Goal: Task Accomplishment & Management: Manage account settings

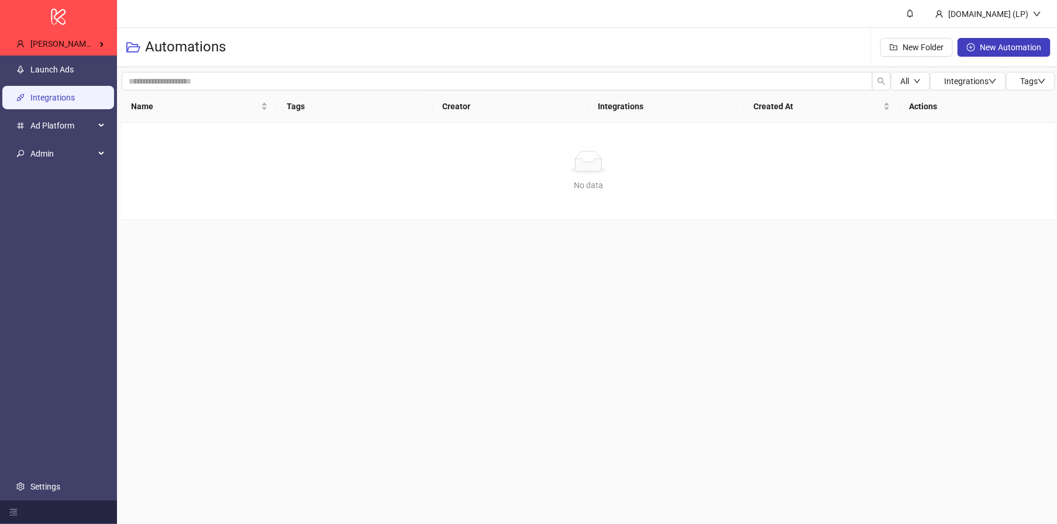
click at [53, 102] on link "Integrations" at bounding box center [52, 97] width 44 height 9
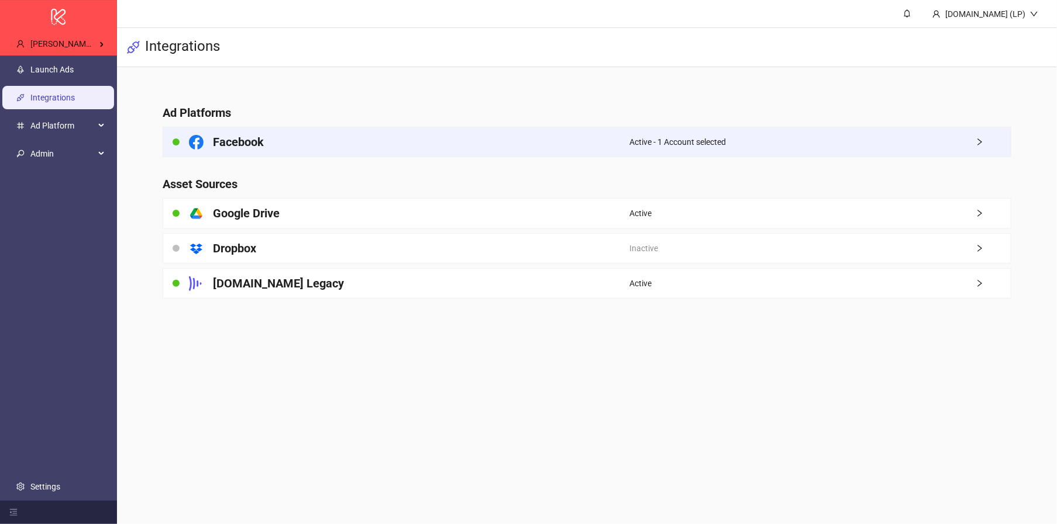
click at [241, 134] on h4 "Facebook" at bounding box center [238, 142] width 51 height 16
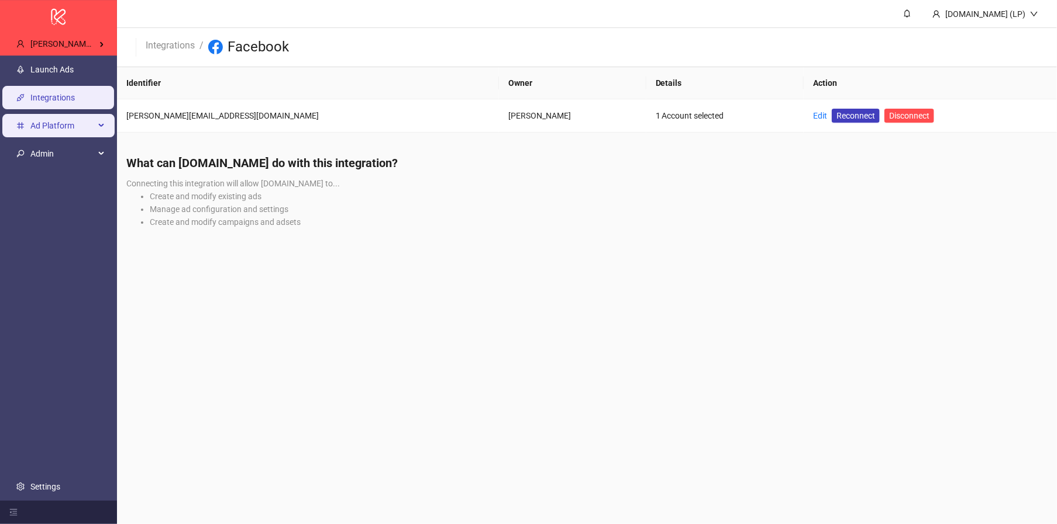
click at [39, 139] on li "Ad Platform" at bounding box center [58, 126] width 117 height 28
click at [39, 153] on span "Admin" at bounding box center [62, 153] width 64 height 23
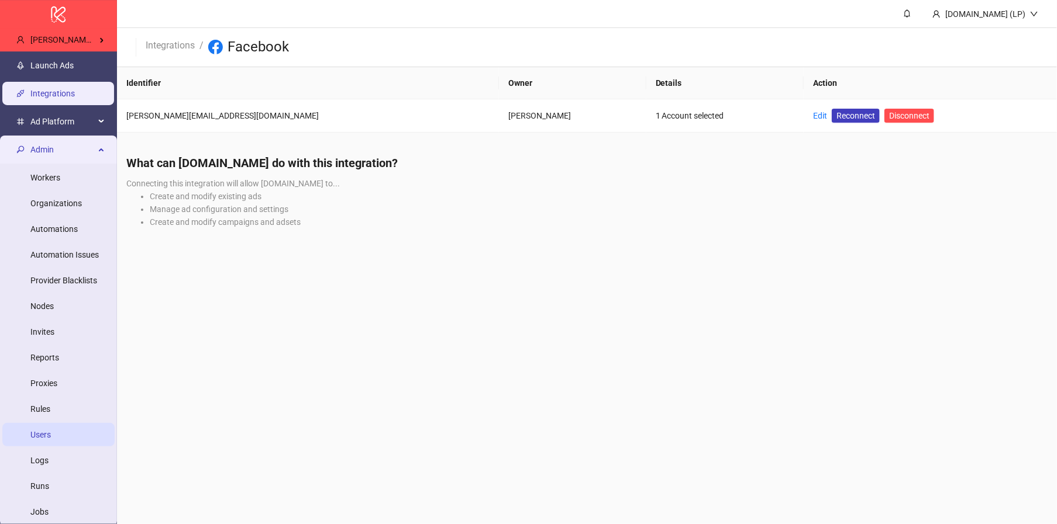
click at [51, 434] on link "Users" at bounding box center [40, 434] width 20 height 9
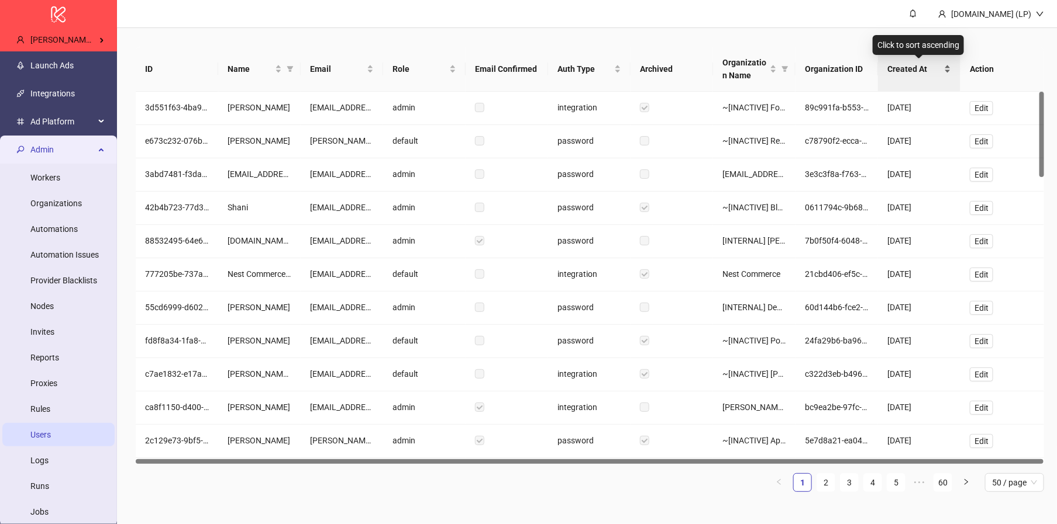
click at [892, 63] on span "Created At" at bounding box center [914, 69] width 54 height 13
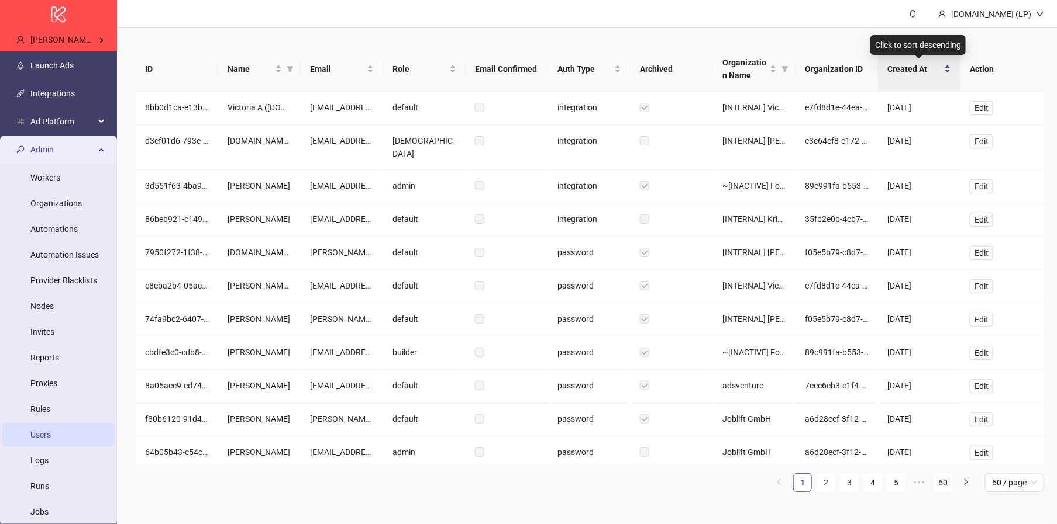
click at [923, 67] on span "Created At" at bounding box center [914, 69] width 54 height 13
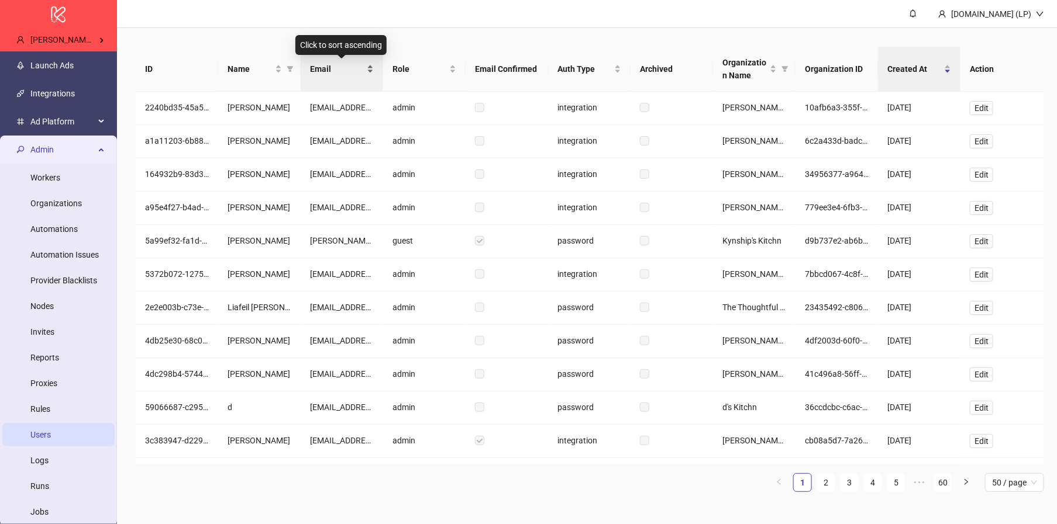
click at [326, 68] on span "Email" at bounding box center [337, 69] width 54 height 13
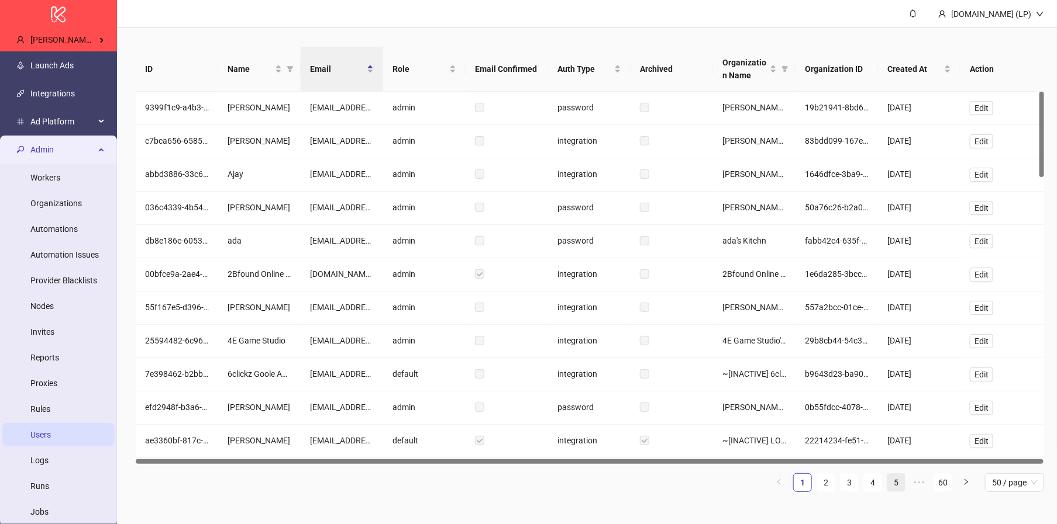
click at [905, 488] on li "5" at bounding box center [895, 483] width 19 height 19
click at [899, 481] on link "7" at bounding box center [896, 483] width 18 height 18
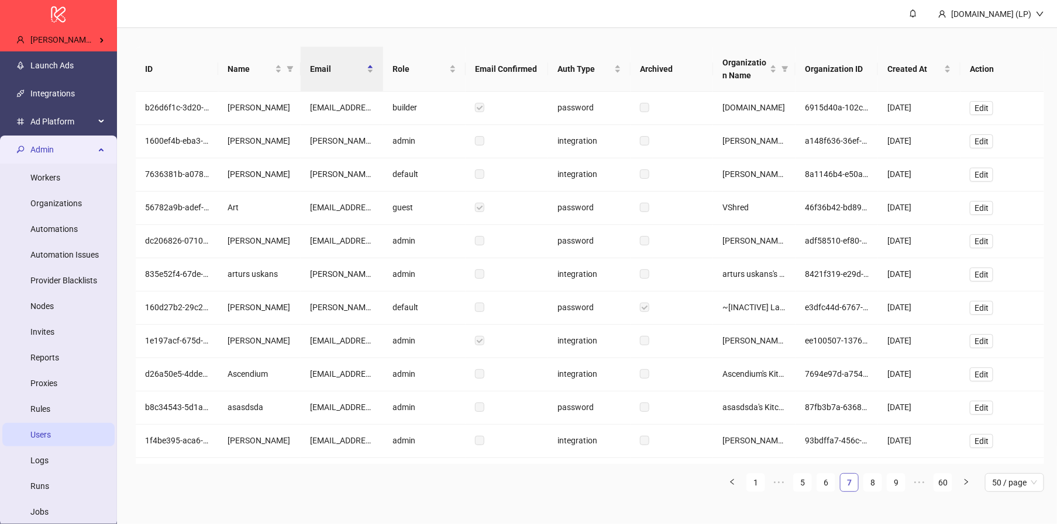
click at [899, 481] on link "9" at bounding box center [896, 483] width 18 height 18
click at [899, 481] on link "11" at bounding box center [896, 483] width 18 height 18
click at [899, 481] on link "13" at bounding box center [896, 483] width 18 height 18
click at [899, 481] on link "15" at bounding box center [896, 483] width 18 height 18
click at [895, 486] on link "17" at bounding box center [896, 483] width 18 height 18
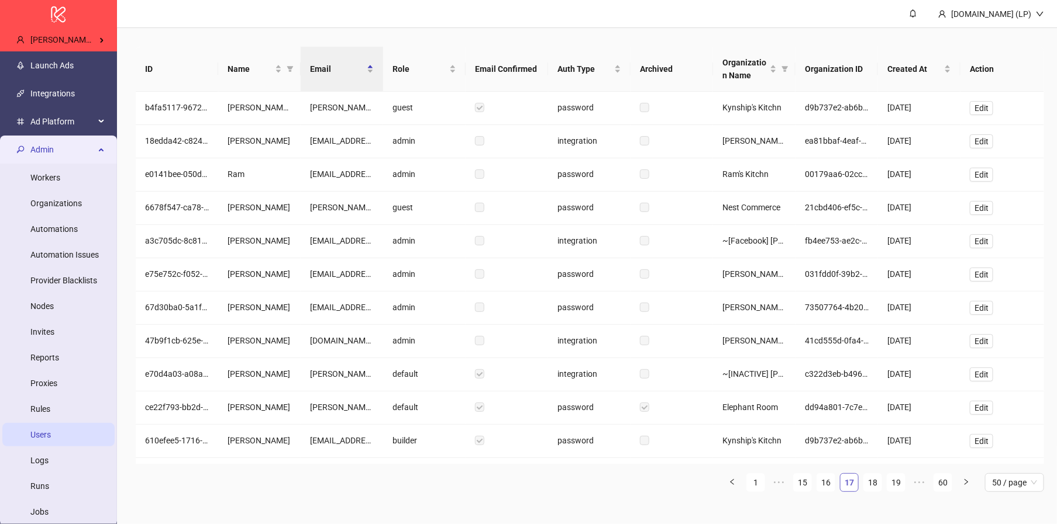
click at [895, 486] on link "19" at bounding box center [896, 483] width 18 height 18
click at [895, 486] on link "21" at bounding box center [896, 483] width 18 height 18
click at [895, 486] on link "23" at bounding box center [896, 483] width 18 height 18
click at [895, 486] on link "25" at bounding box center [896, 483] width 18 height 18
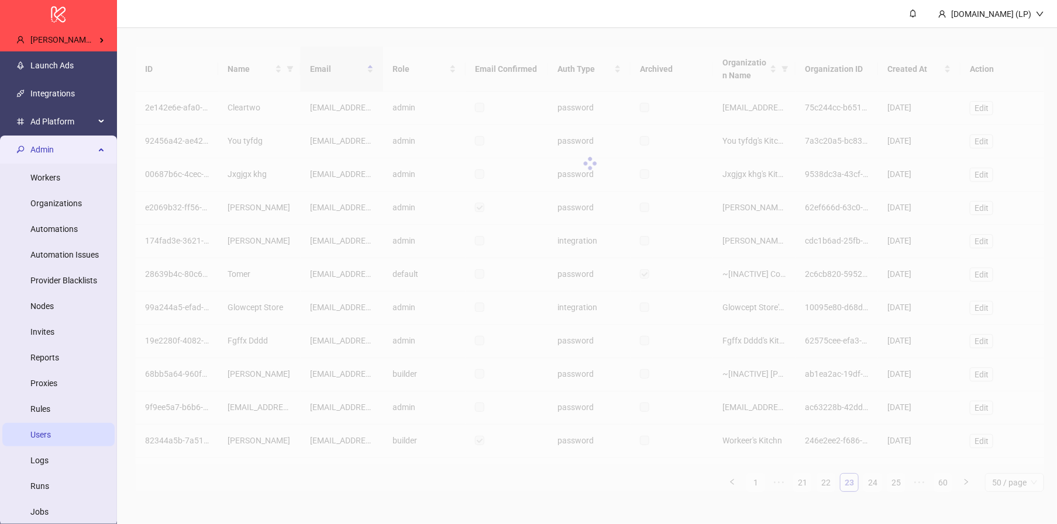
click at [895, 486] on div "ID Name Email Role Email Confirmed Auth Type Archived Organization Name Organiz…" at bounding box center [590, 270] width 908 height 446
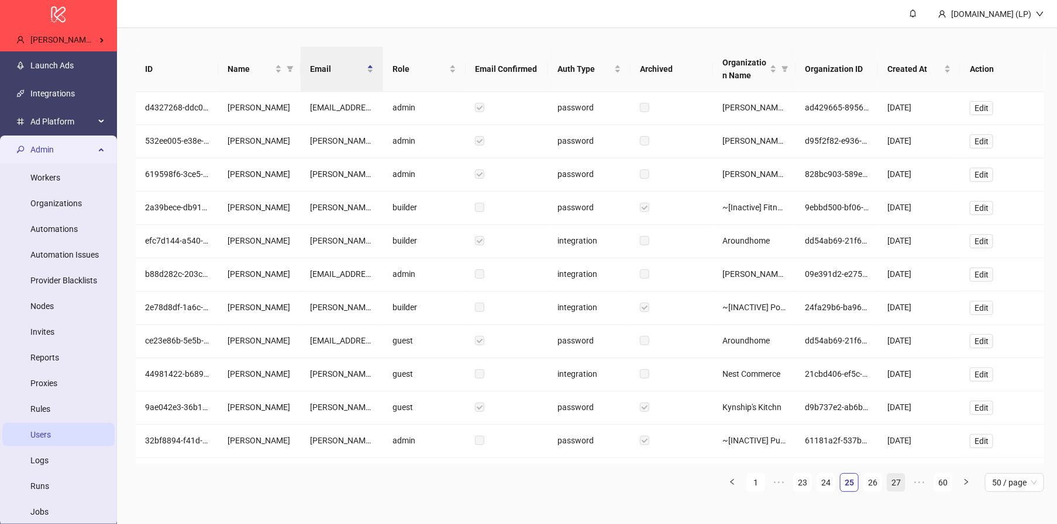
click at [900, 481] on link "27" at bounding box center [896, 483] width 18 height 18
click at [900, 481] on link "29" at bounding box center [896, 483] width 18 height 18
click at [889, 486] on link "31" at bounding box center [896, 483] width 18 height 18
click at [889, 486] on link "33" at bounding box center [896, 483] width 18 height 18
click at [889, 486] on link "35" at bounding box center [896, 483] width 18 height 18
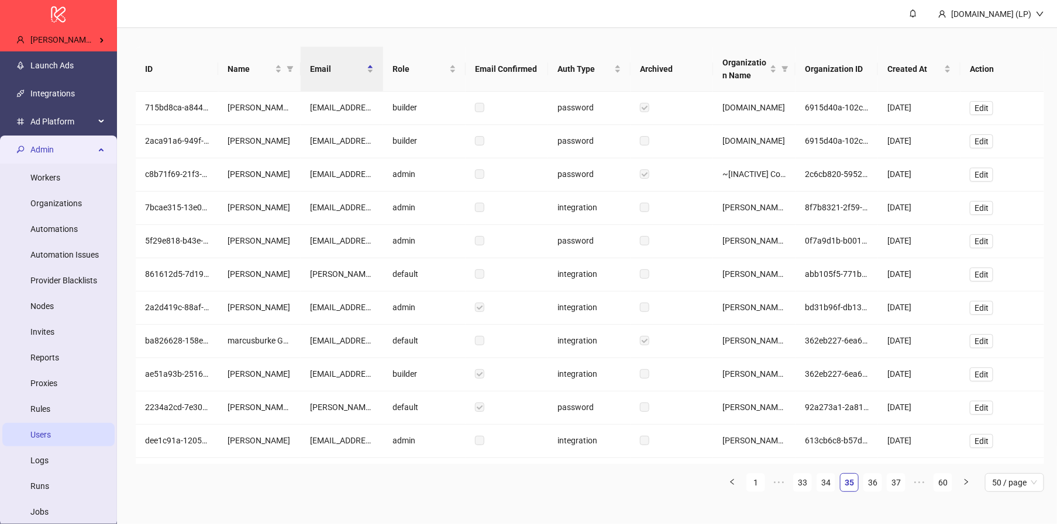
click at [889, 486] on link "37" at bounding box center [896, 483] width 18 height 18
click at [892, 495] on div "ID Name Email Role Email Confirmed Auth Type Archived Organization Name Organiz…" at bounding box center [590, 274] width 908 height 455
click at [892, 494] on div "ID Name Email Role Email Confirmed Auth Type Archived Organization Name Organiz…" at bounding box center [590, 274] width 908 height 455
click at [895, 489] on link "39" at bounding box center [896, 483] width 18 height 18
click at [895, 489] on link "41" at bounding box center [896, 483] width 18 height 18
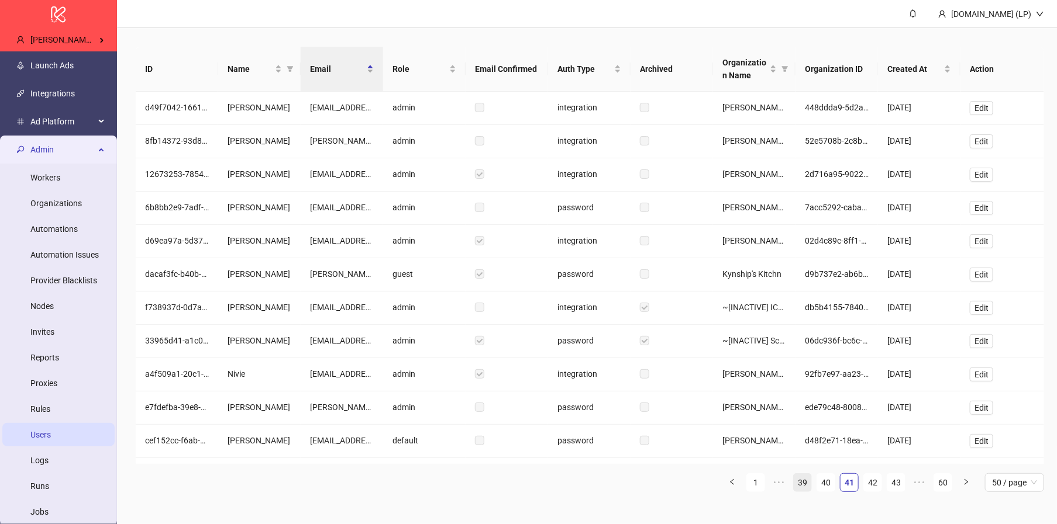
click at [895, 489] on link "43" at bounding box center [896, 483] width 18 height 18
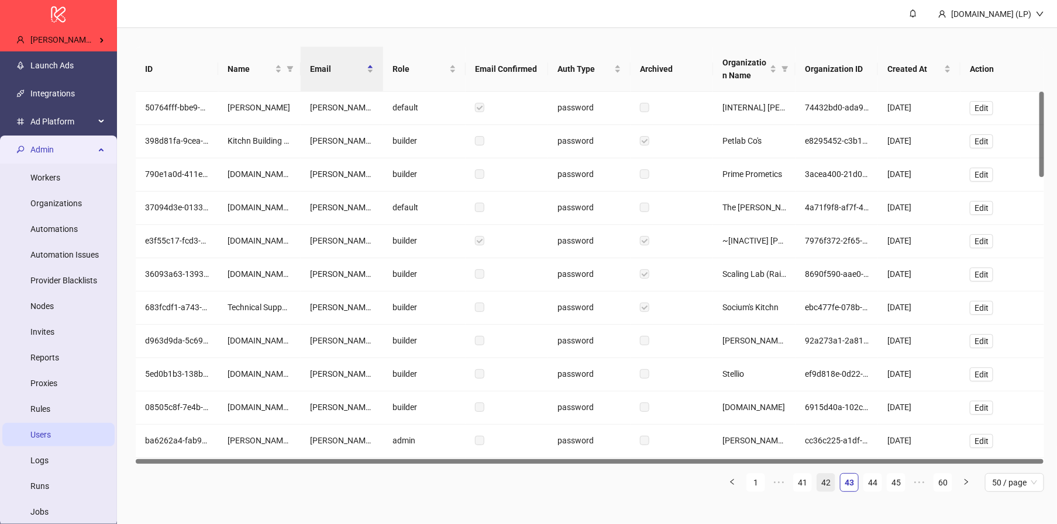
click at [819, 480] on link "42" at bounding box center [826, 483] width 18 height 18
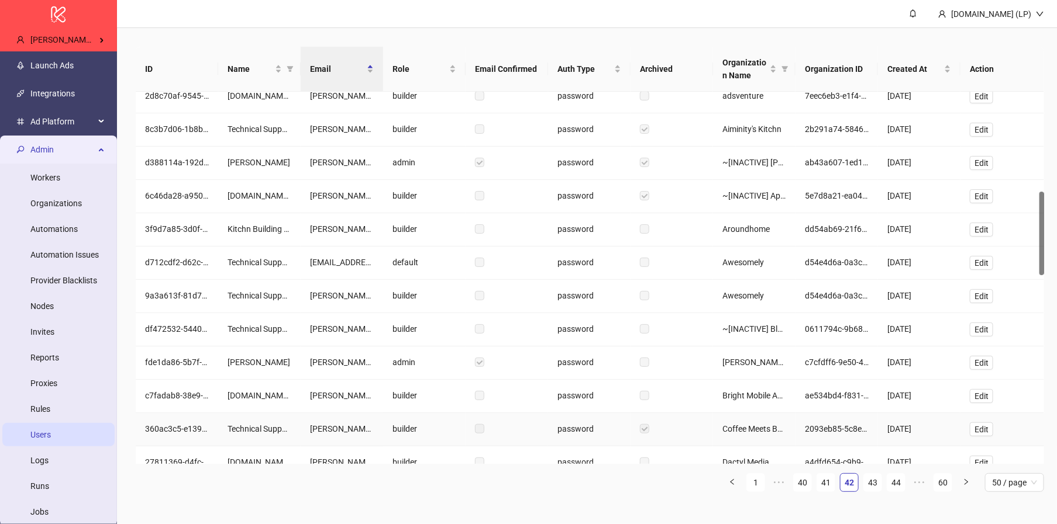
scroll to position [484, 0]
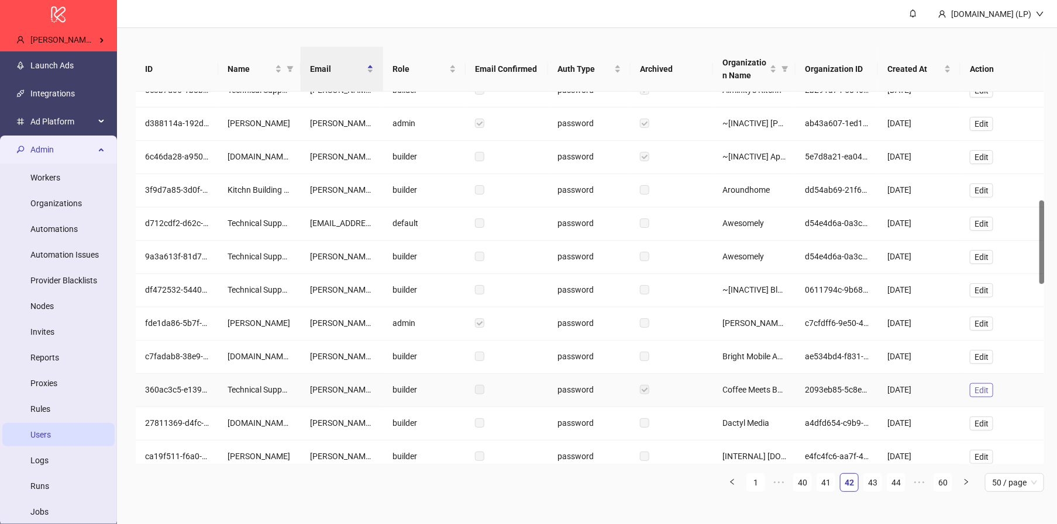
click at [983, 387] on span "Edit" at bounding box center [981, 390] width 14 height 9
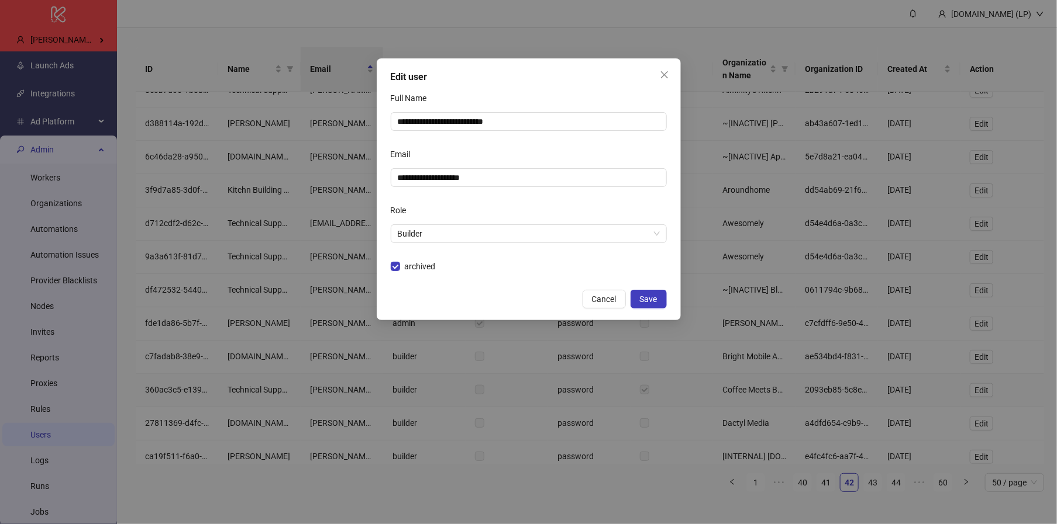
click at [417, 258] on div "archived" at bounding box center [529, 266] width 276 height 19
click at [417, 265] on span "archived" at bounding box center [420, 266] width 40 height 13
click at [647, 290] on button "Save" at bounding box center [648, 299] width 36 height 19
